Goal: Browse casually

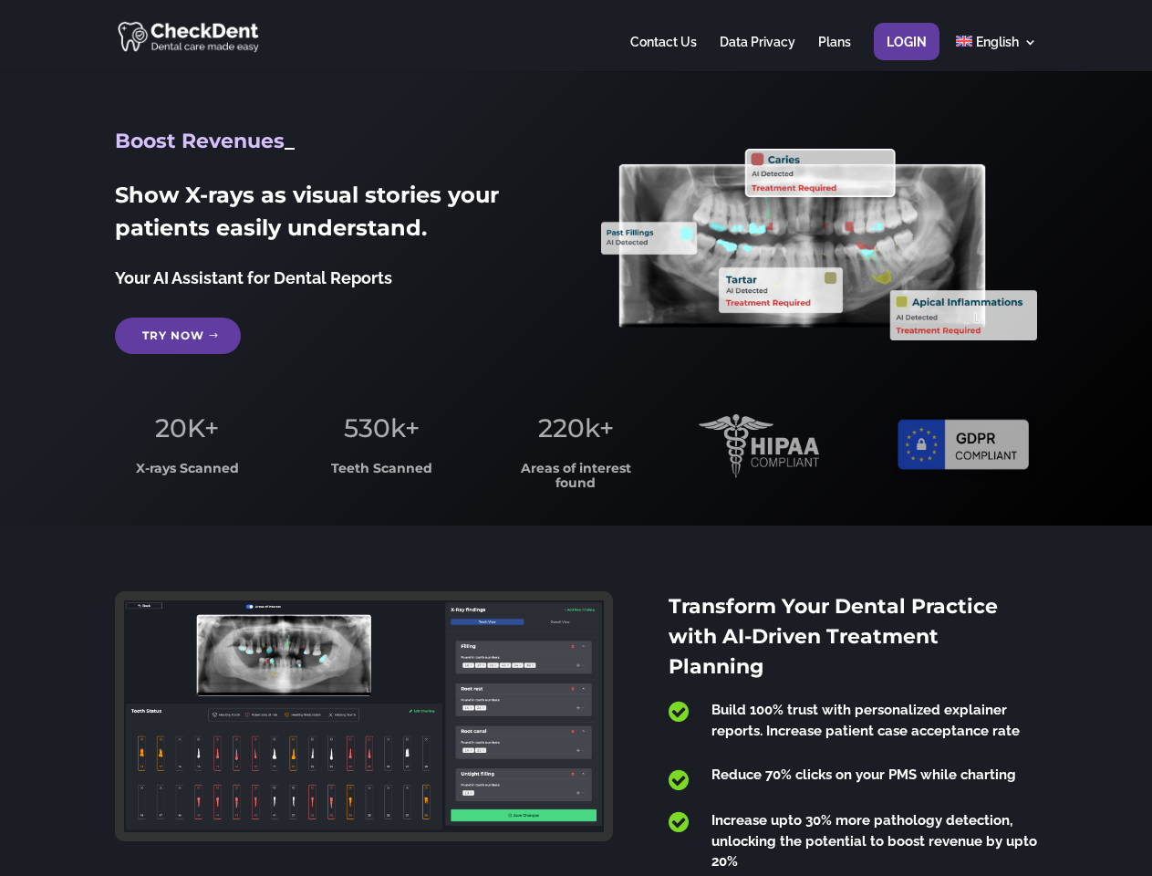
click at [576, 438] on span "220k+" at bounding box center [576, 427] width 76 height 31
click at [576, 36] on div at bounding box center [575, 35] width 921 height 71
click at [576, 438] on span "220k+" at bounding box center [576, 427] width 76 height 31
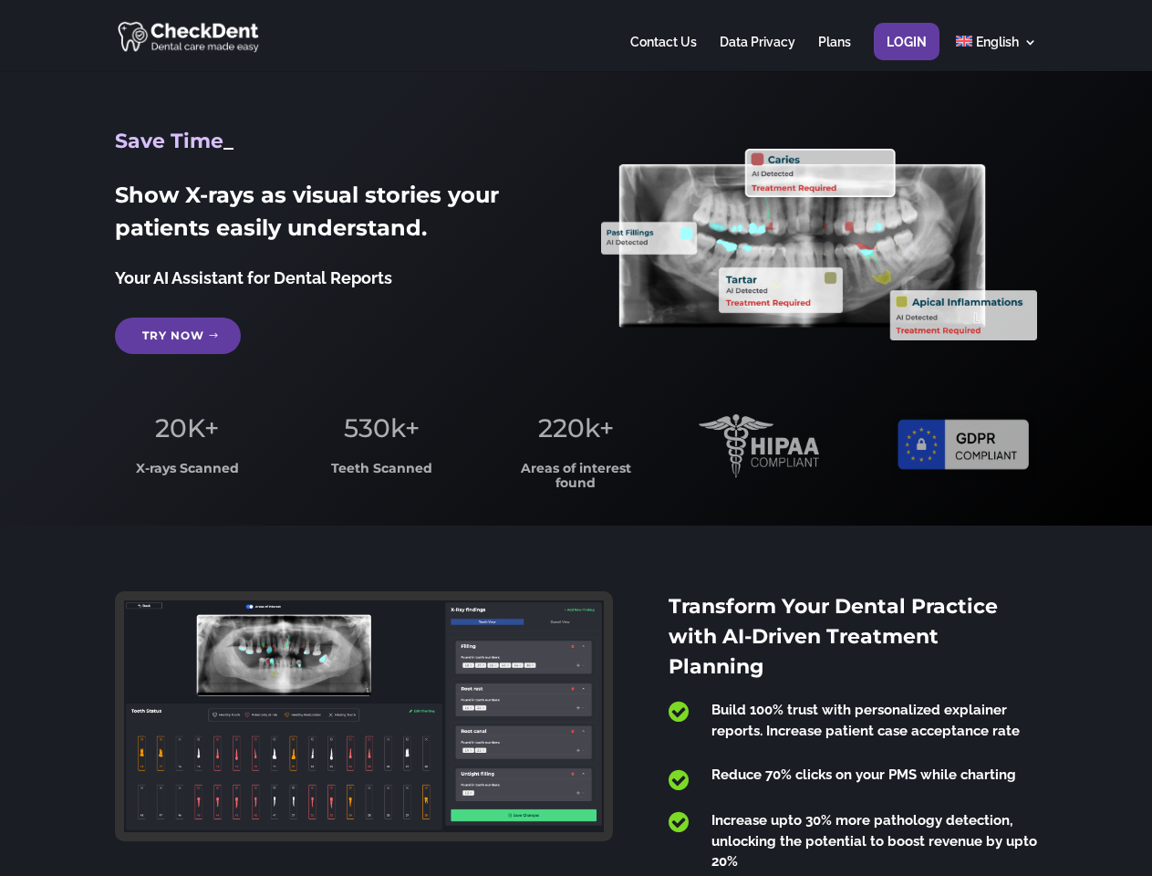
click at [576, 36] on div at bounding box center [575, 35] width 921 height 71
